Goal: Information Seeking & Learning: Learn about a topic

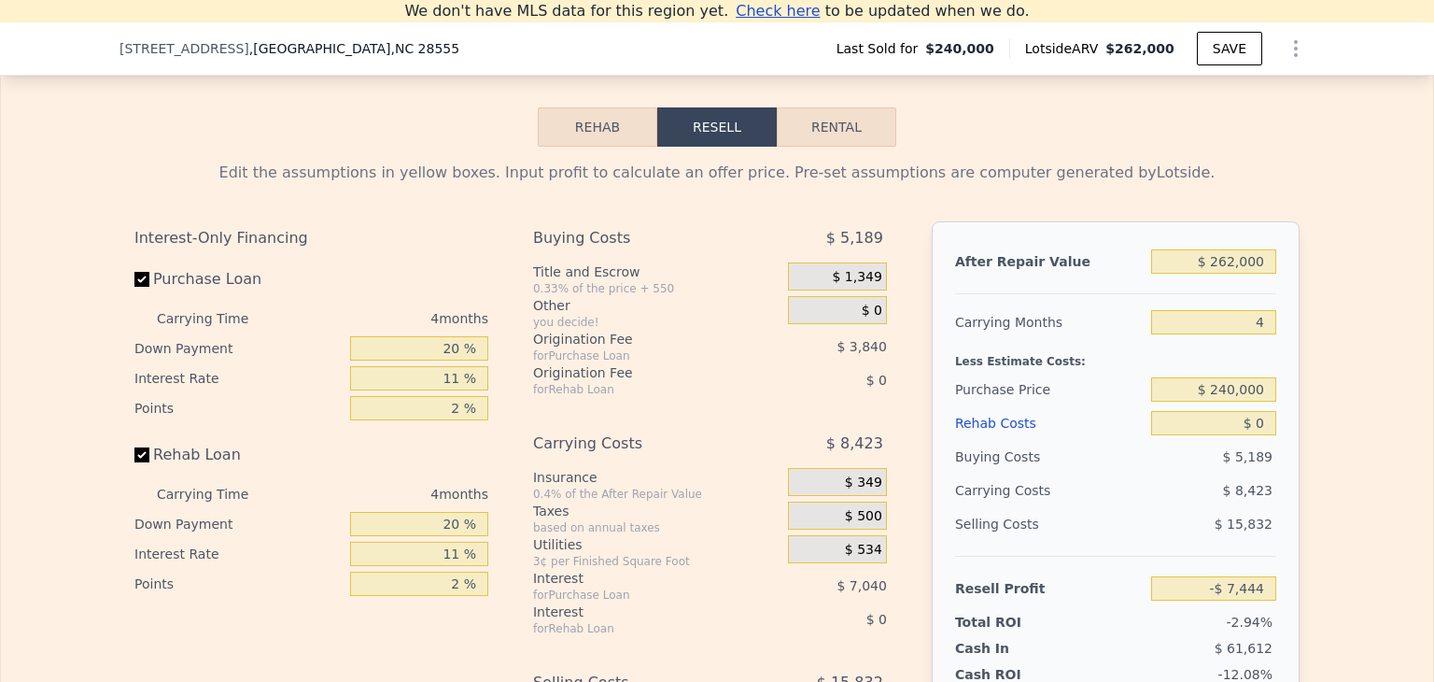
scroll to position [2379, 0]
drag, startPoint x: 840, startPoint y: 247, endPoint x: 885, endPoint y: 253, distance: 45.2
click at [885, 253] on div "Buying Costs $ 5,189 Title and Escrow 0.33% of the price + 550 $ 1,349 Other yo…" at bounding box center [717, 532] width 369 height 620
click at [692, 249] on div "Buying Costs" at bounding box center [637, 239] width 208 height 34
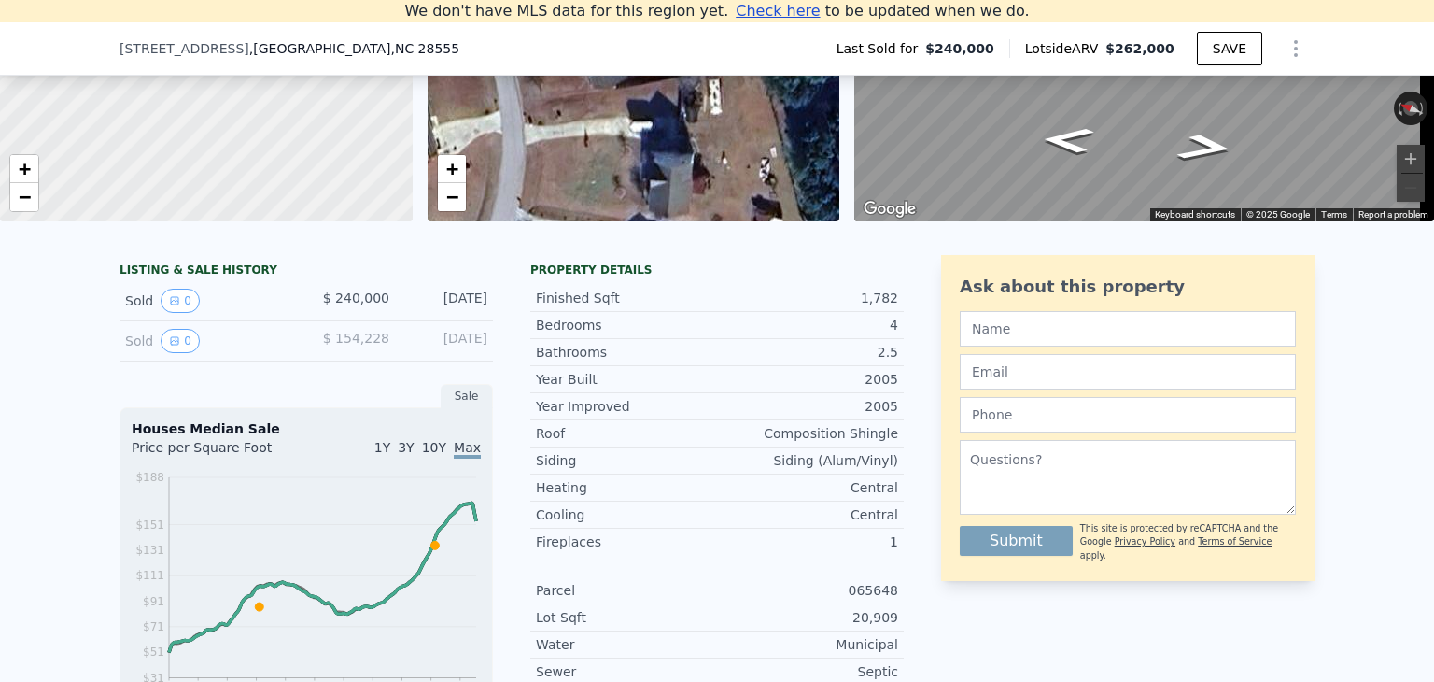
scroll to position [272, 0]
click at [180, 314] on button "0" at bounding box center [180, 301] width 39 height 24
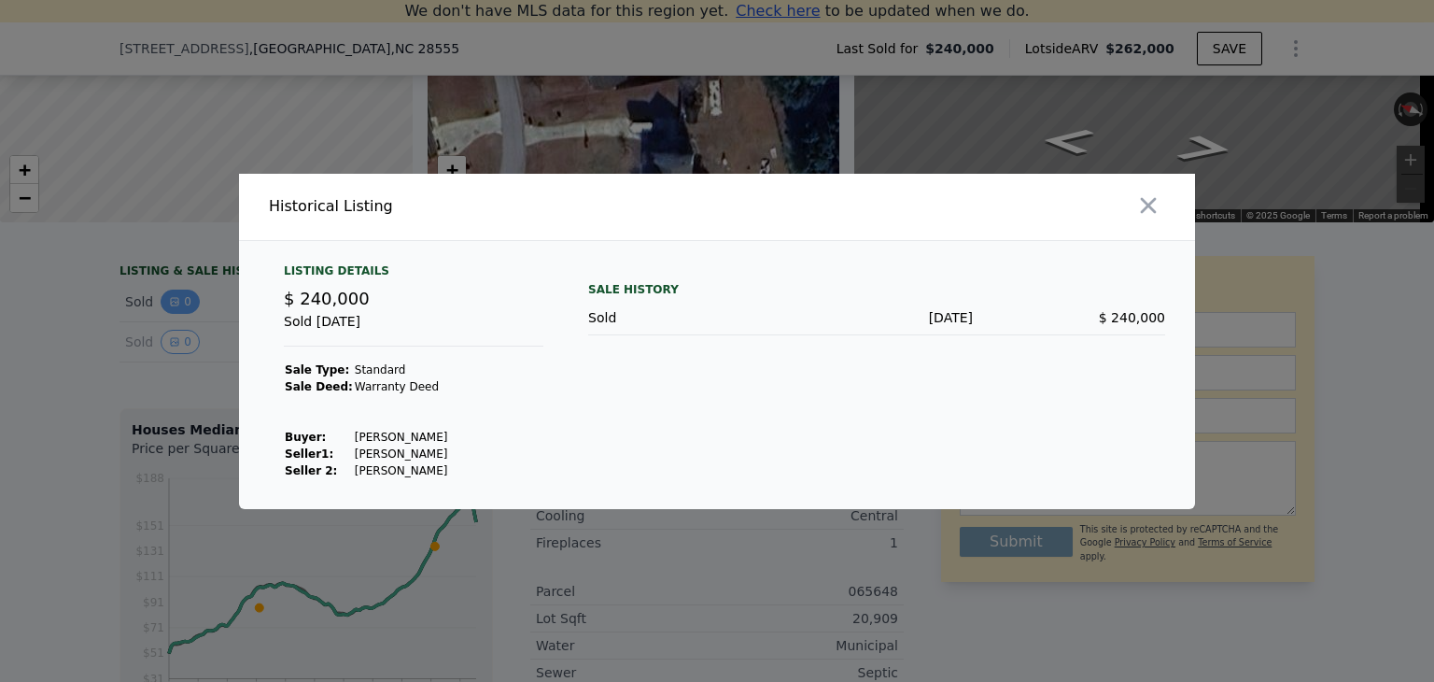
click at [180, 315] on div at bounding box center [717, 341] width 1434 height 682
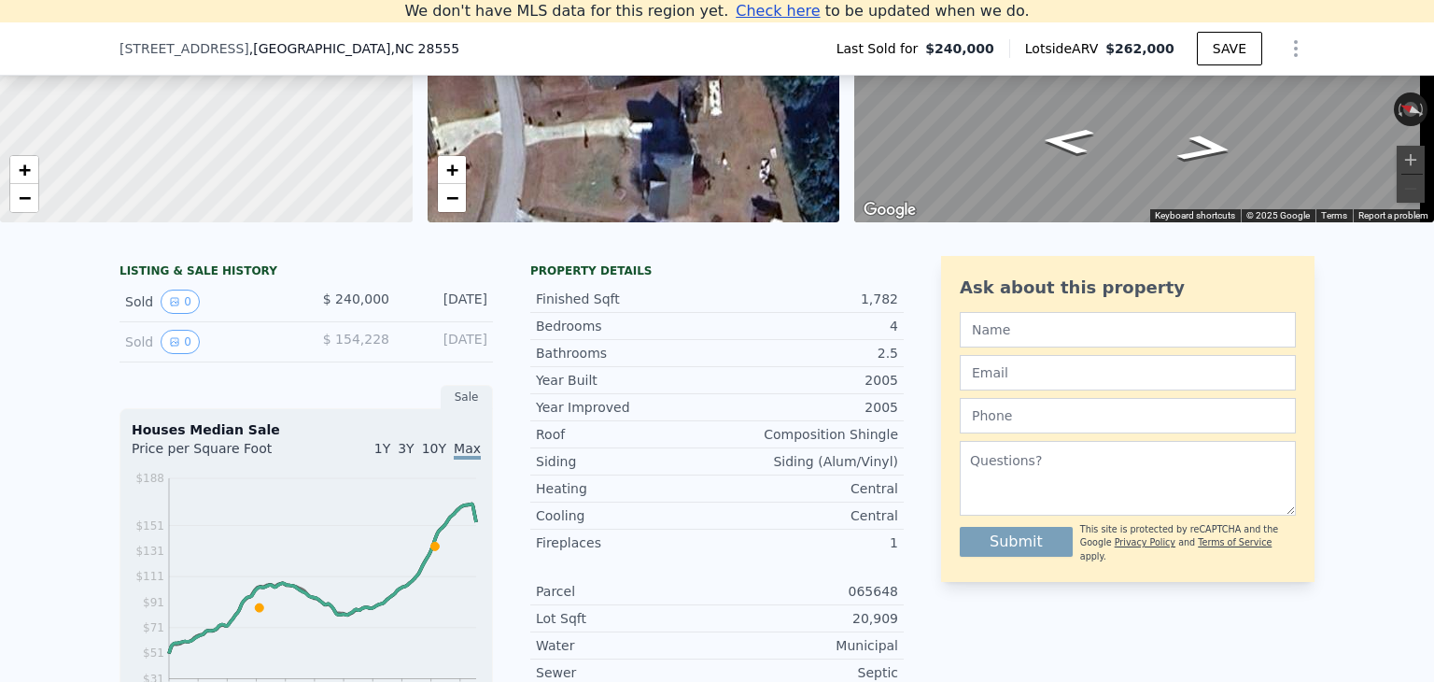
click at [129, 314] on div "Sold 0" at bounding box center [208, 301] width 166 height 24
click at [169, 347] on icon "View historical data" at bounding box center [174, 341] width 11 height 11
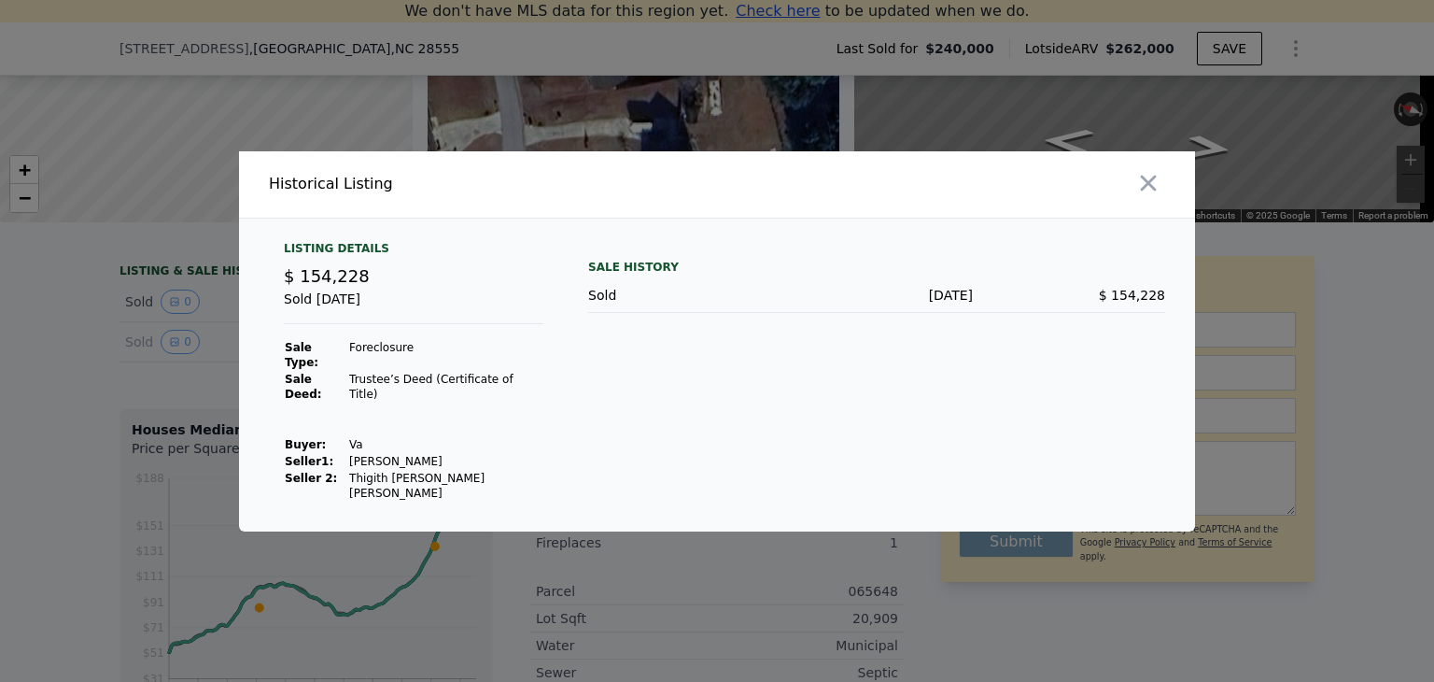
click at [204, 346] on div at bounding box center [717, 341] width 1434 height 682
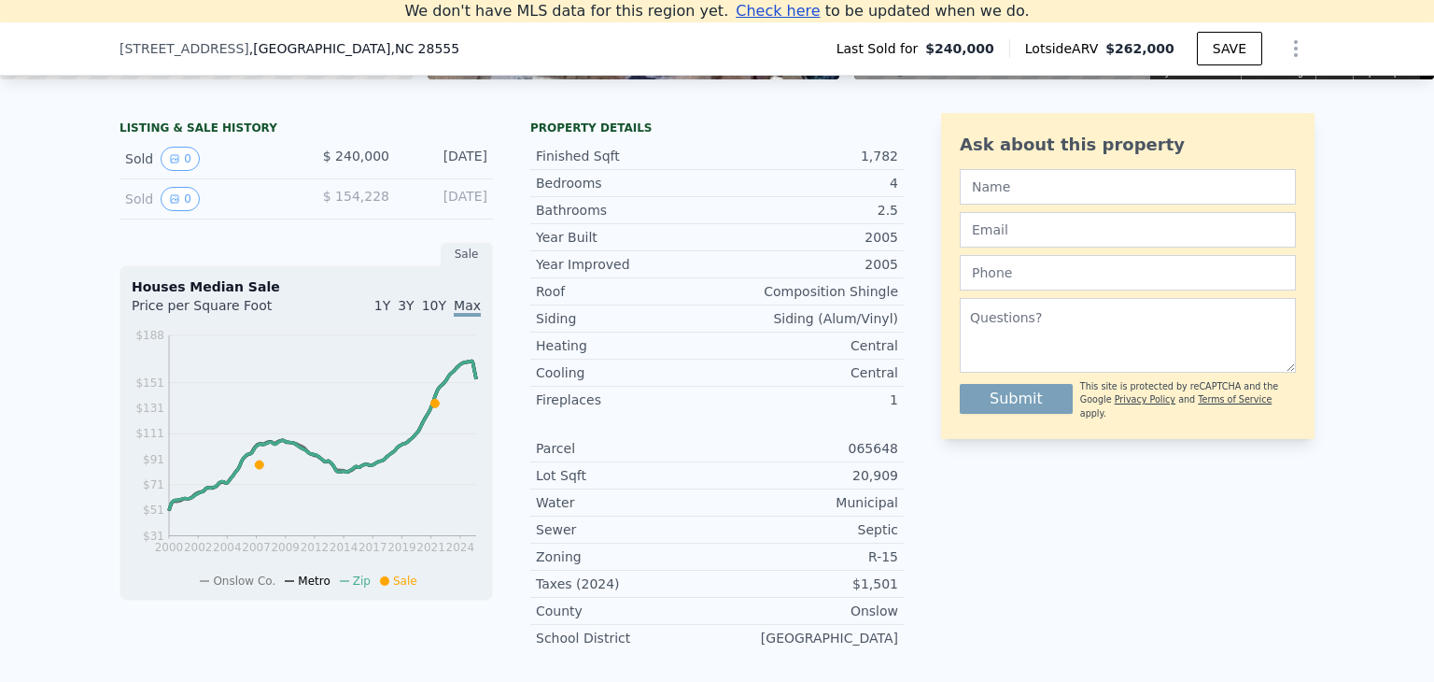
scroll to position [414, 0]
click at [171, 204] on button "0" at bounding box center [180, 200] width 39 height 24
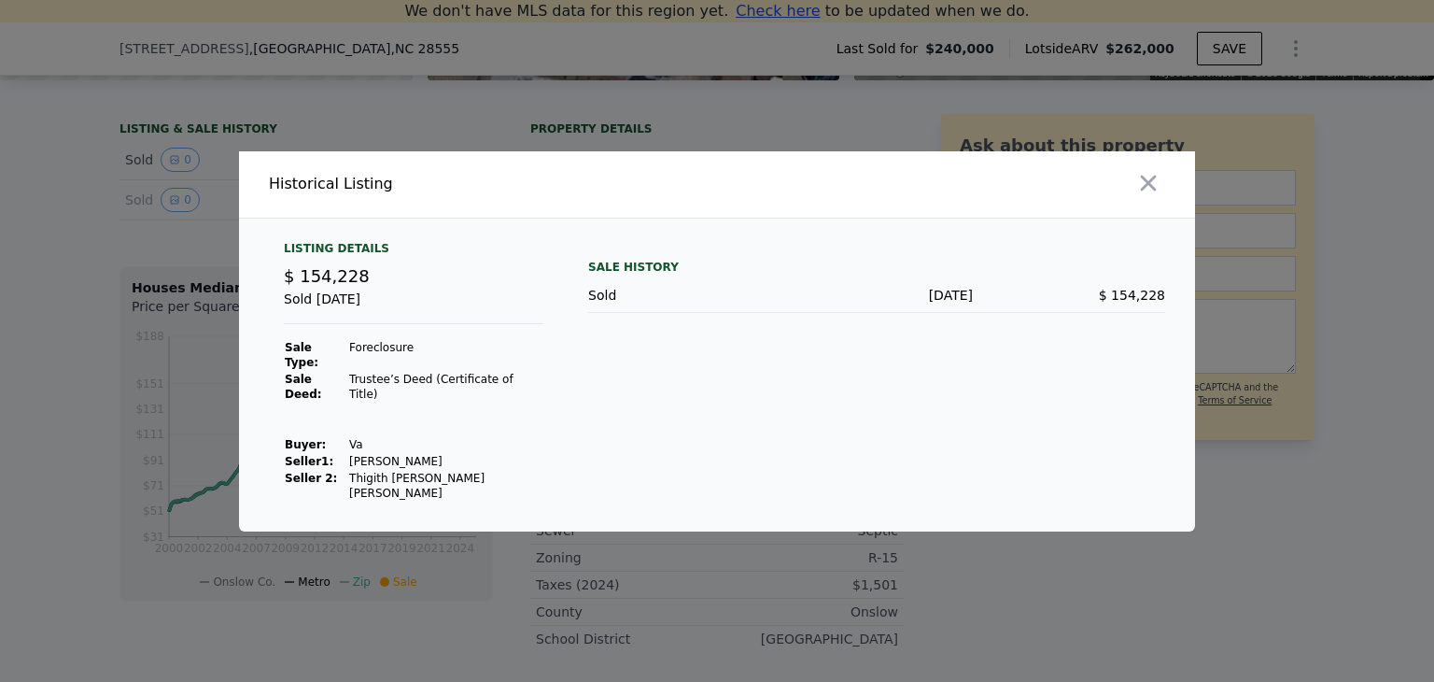
click at [177, 275] on div at bounding box center [717, 341] width 1434 height 682
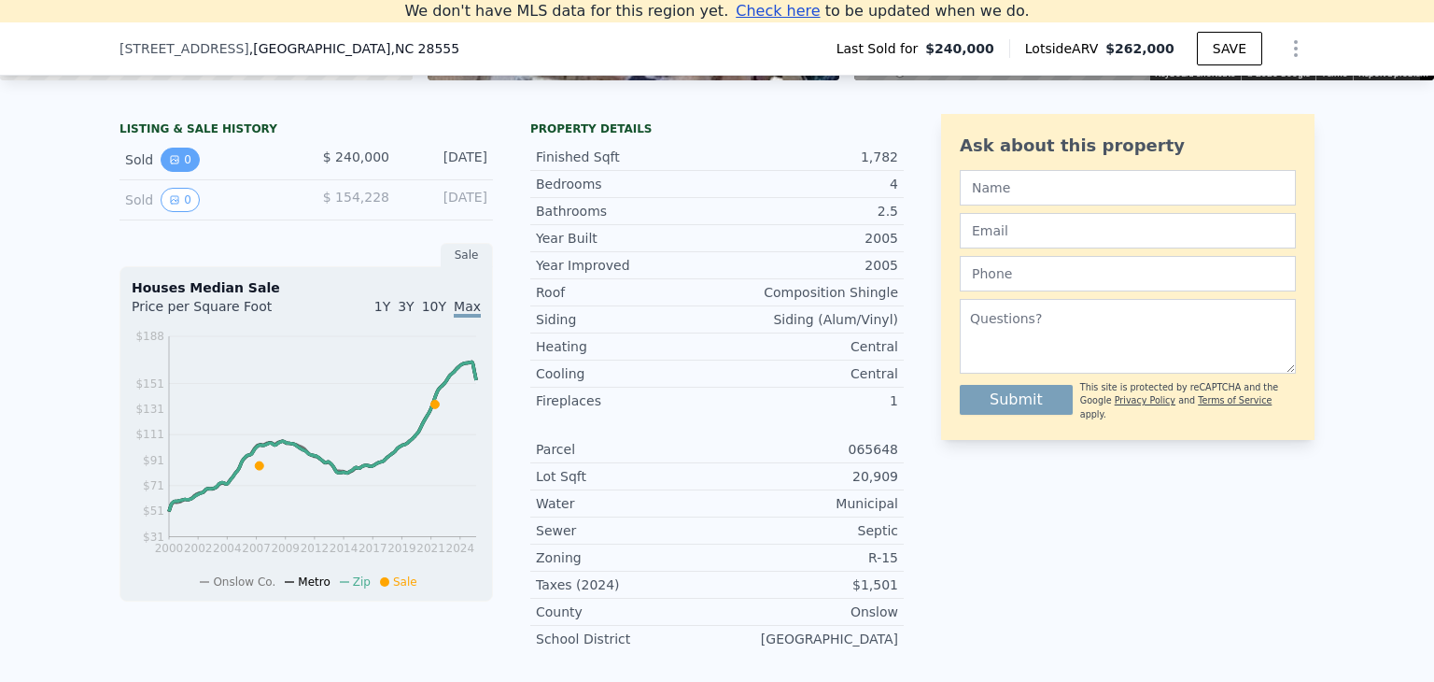
click at [172, 172] on button "0" at bounding box center [180, 160] width 39 height 24
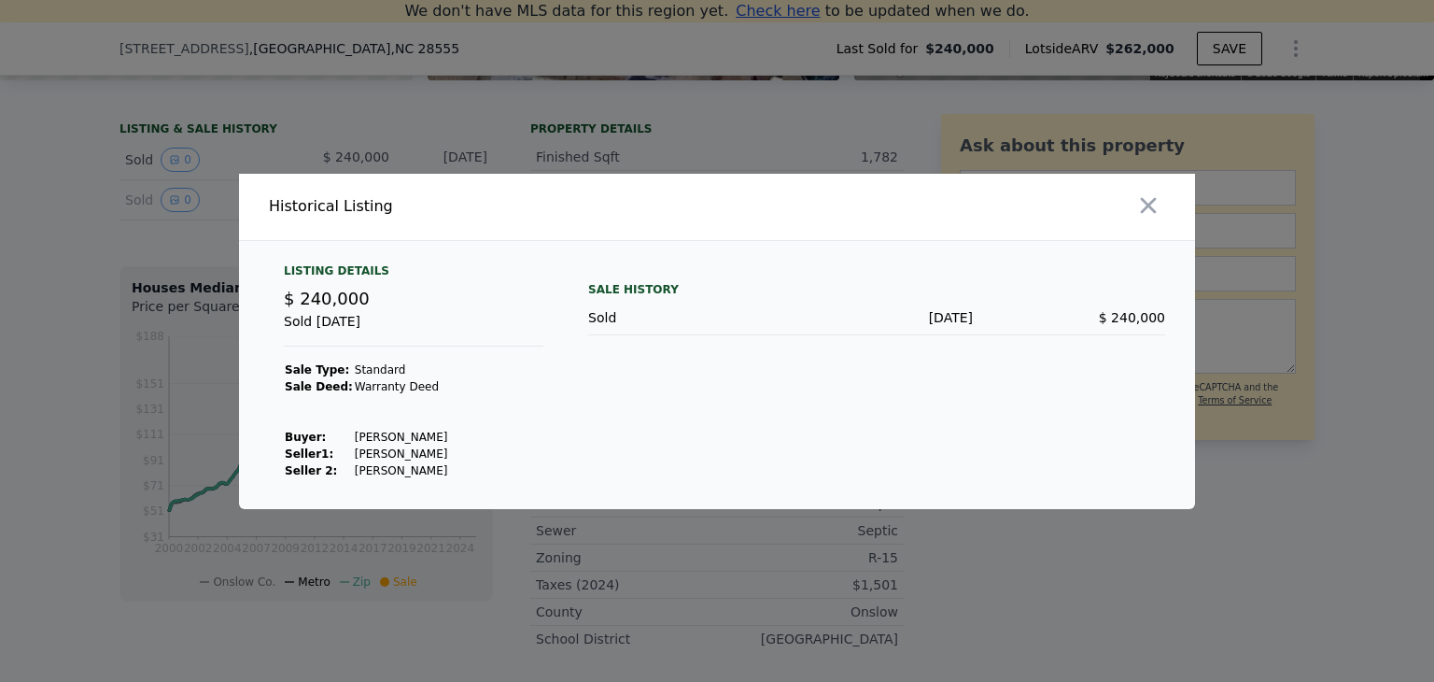
click at [159, 314] on div at bounding box center [717, 341] width 1434 height 682
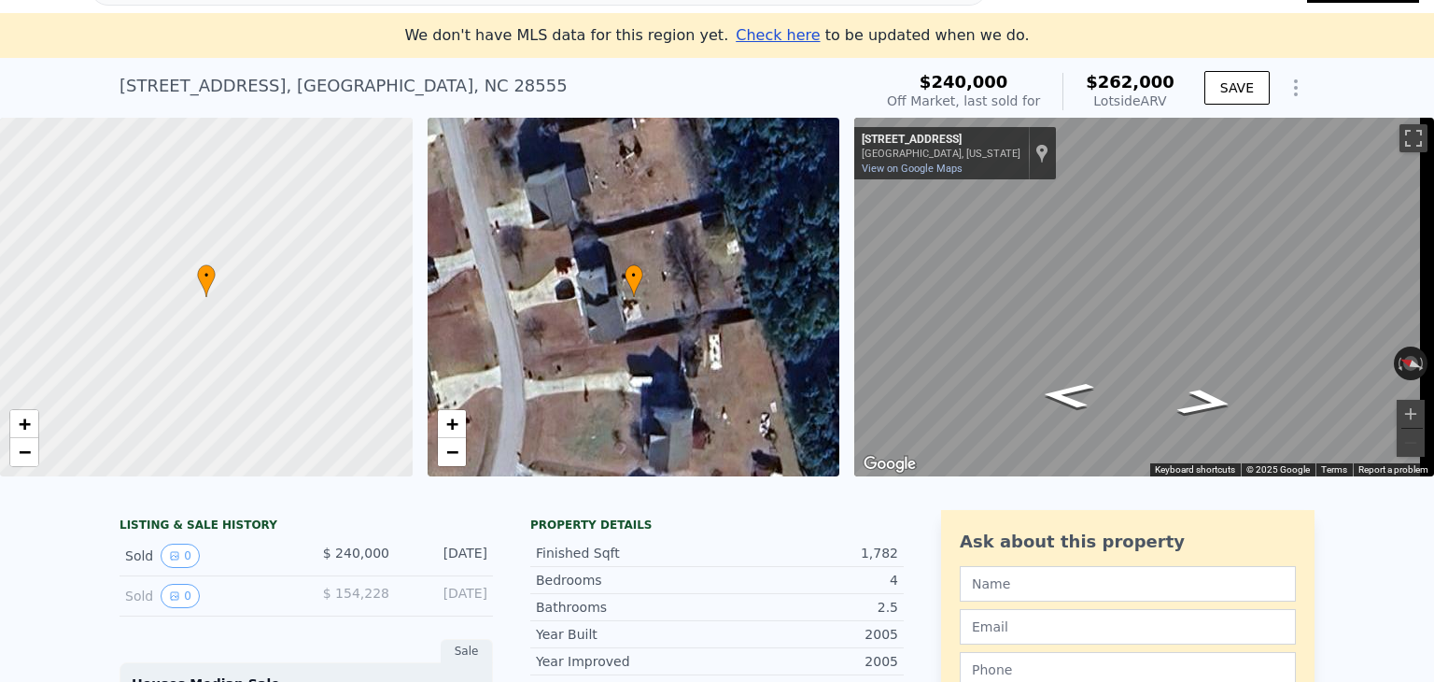
scroll to position [0, 0]
